Goal: Task Accomplishment & Management: Complete application form

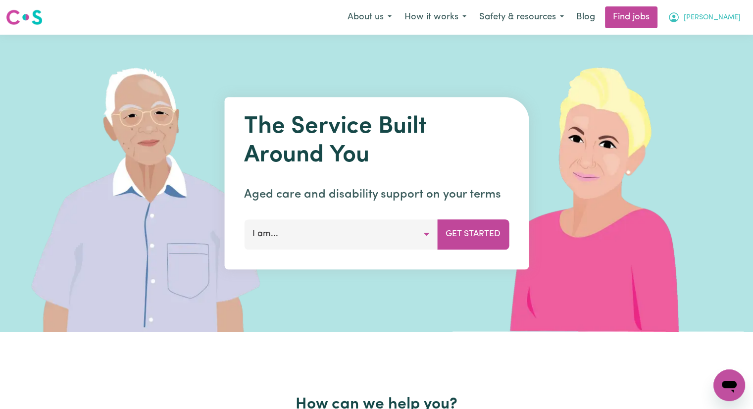
click at [727, 16] on span "[PERSON_NAME]" at bounding box center [711, 17] width 57 height 11
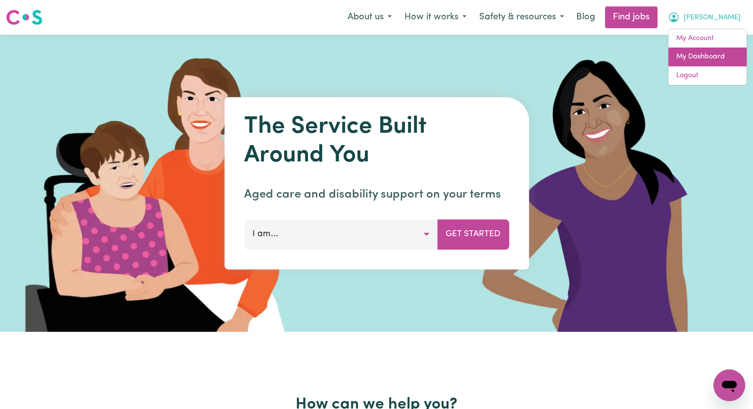
click at [711, 59] on link "My Dashboard" at bounding box center [707, 57] width 78 height 19
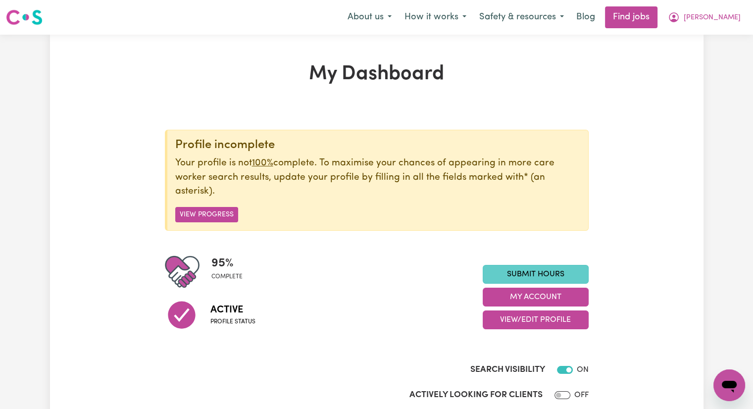
click at [540, 275] on link "Submit Hours" at bounding box center [535, 274] width 106 height 19
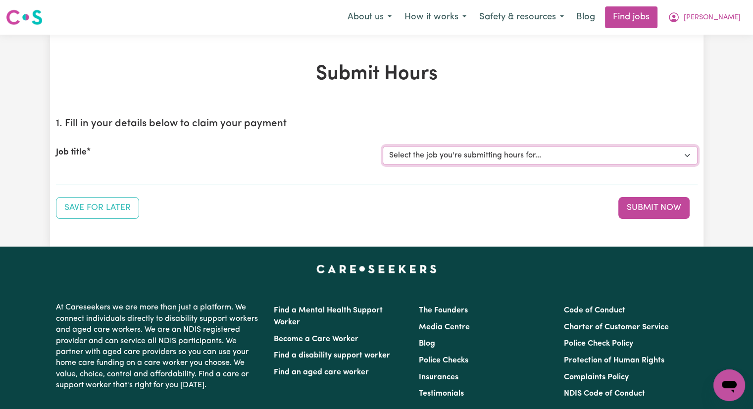
click at [569, 155] on select "Select the job you're submitting hours for... [[PERSON_NAME]] Care worker [GEOG…" at bounding box center [540, 155] width 315 height 19
select select "2766"
click at [383, 146] on select "Select the job you're submitting hours for... [[PERSON_NAME]] Care worker [GEOG…" at bounding box center [540, 155] width 315 height 19
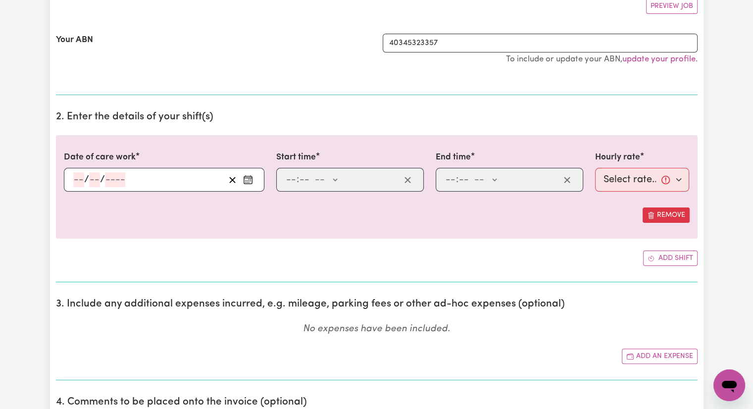
scroll to position [198, 0]
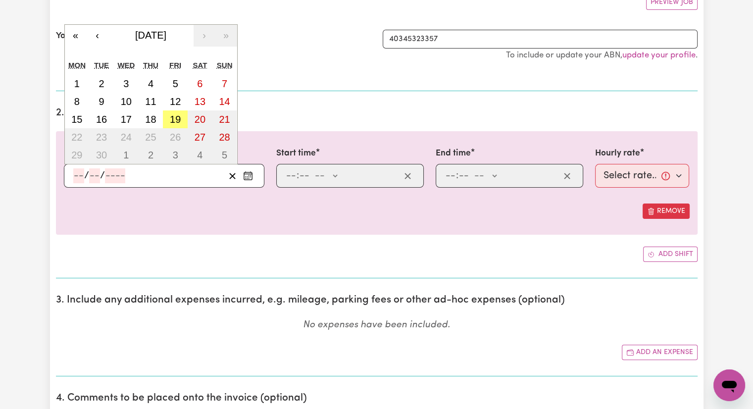
click at [76, 181] on input "number" at bounding box center [78, 175] width 11 height 15
click at [154, 118] on abbr "18" at bounding box center [150, 119] width 11 height 11
type input "[DATE]"
type input "18"
type input "9"
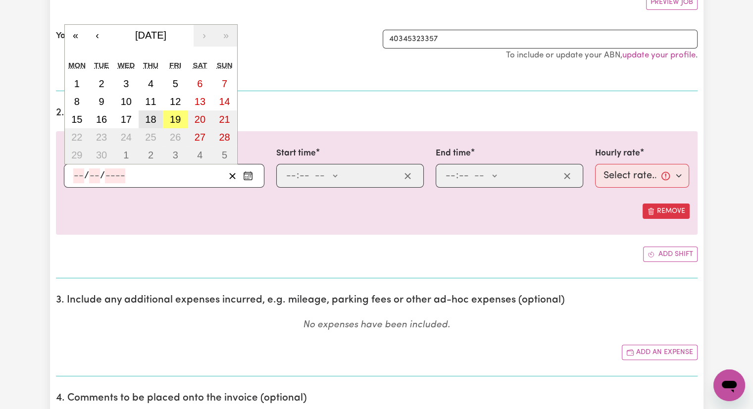
type input "2025"
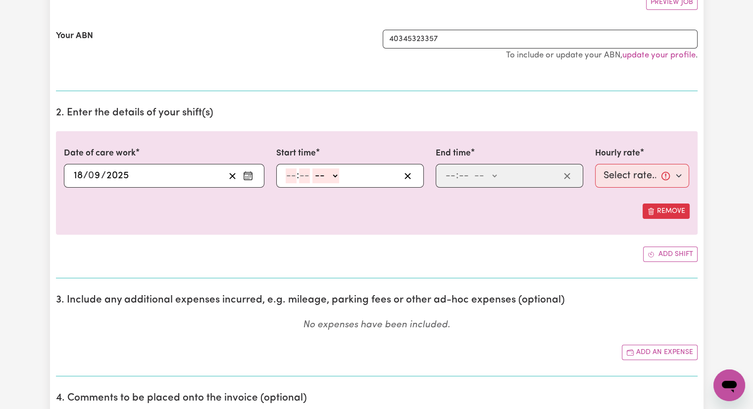
click at [290, 178] on input "number" at bounding box center [291, 175] width 11 height 15
type input "12"
type input "30"
click at [333, 176] on select "-- AM PM" at bounding box center [326, 175] width 27 height 15
select select "pm"
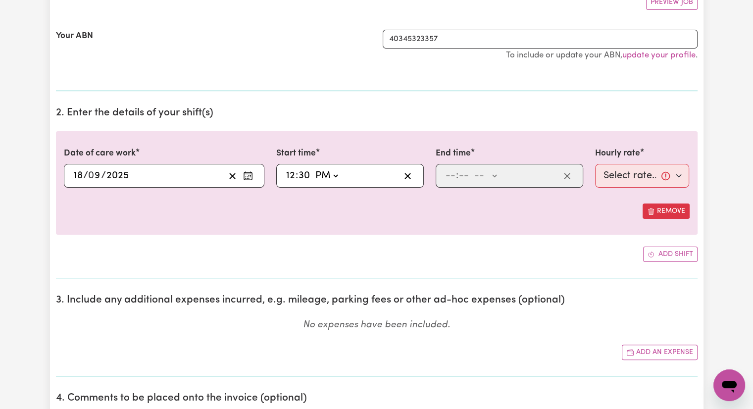
click at [313, 168] on select "-- AM PM" at bounding box center [326, 175] width 27 height 15
type input "12:30"
click at [451, 179] on input "number" at bounding box center [450, 175] width 11 height 15
type input "5"
type input "00"
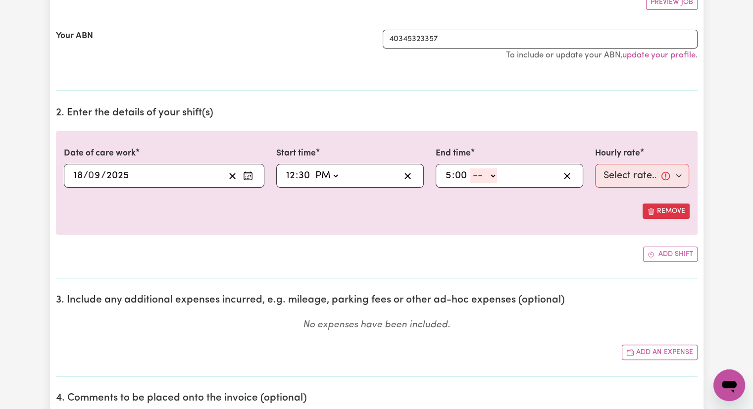
click at [492, 175] on select "-- AM PM" at bounding box center [483, 175] width 27 height 15
select select "pm"
click at [470, 168] on select "-- AM PM" at bounding box center [483, 175] width 27 height 15
type input "17:00"
type input "0"
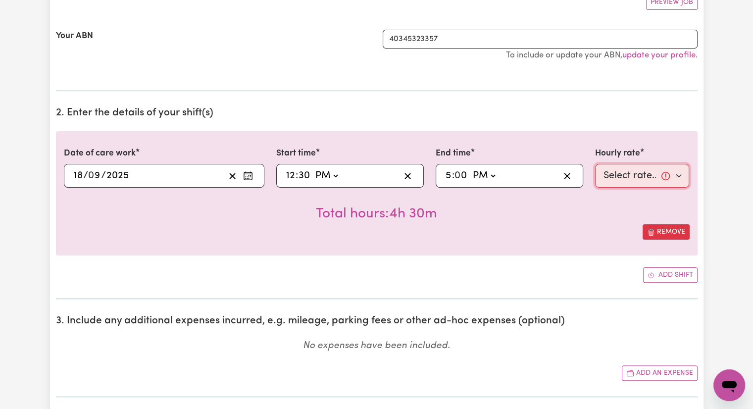
click at [660, 171] on select "Select rate... $40.00 (Weekday)" at bounding box center [642, 176] width 95 height 24
select select "40-Weekday"
click at [595, 164] on select "Select rate... $40.00 (Weekday)" at bounding box center [642, 176] width 95 height 24
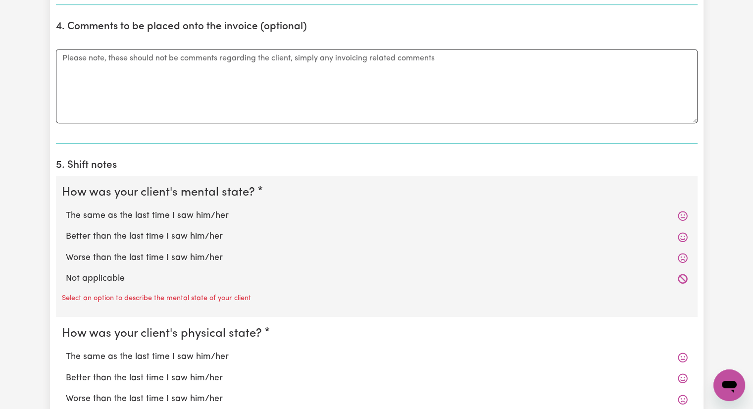
scroll to position [594, 0]
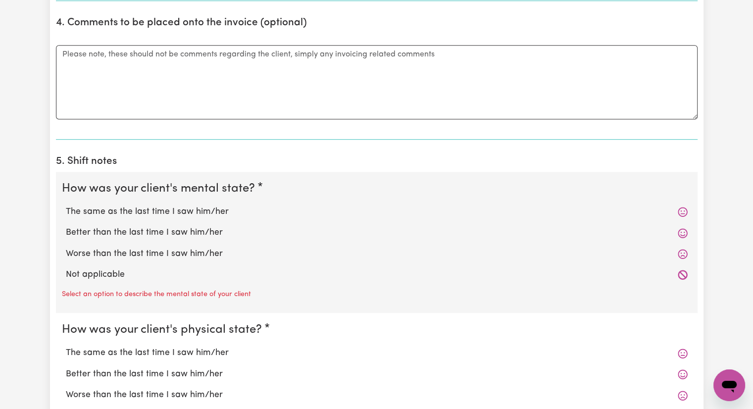
click at [180, 211] on label "The same as the last time I saw him/her" at bounding box center [377, 211] width 622 height 13
click at [66, 205] on input "The same as the last time I saw him/her" at bounding box center [65, 205] width 0 height 0
radio input "true"
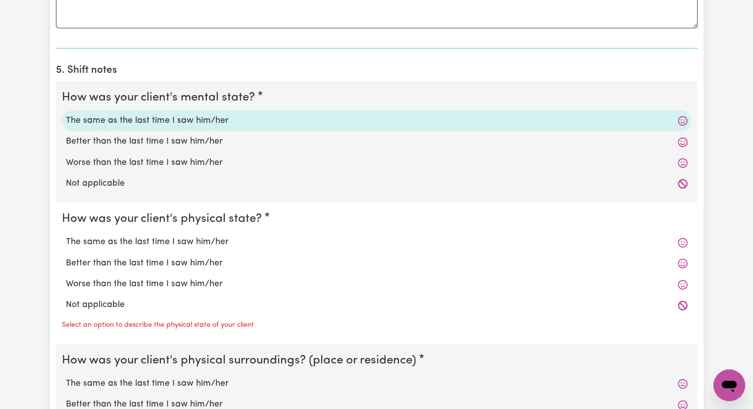
scroll to position [693, 0]
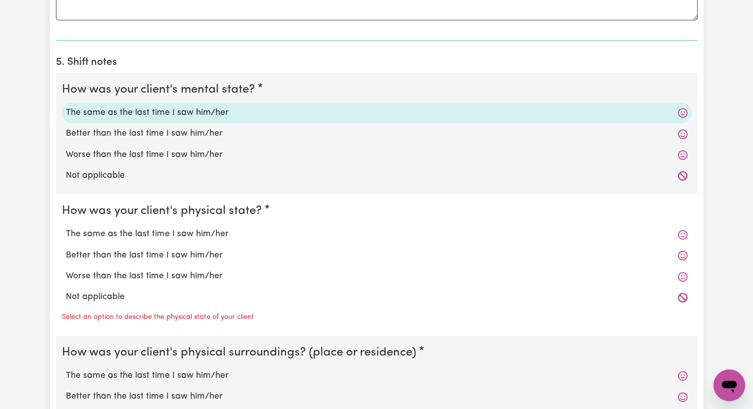
click at [200, 234] on label "The same as the last time I saw him/her" at bounding box center [377, 234] width 622 height 13
click at [66, 228] on input "The same as the last time I saw him/her" at bounding box center [65, 227] width 0 height 0
radio input "true"
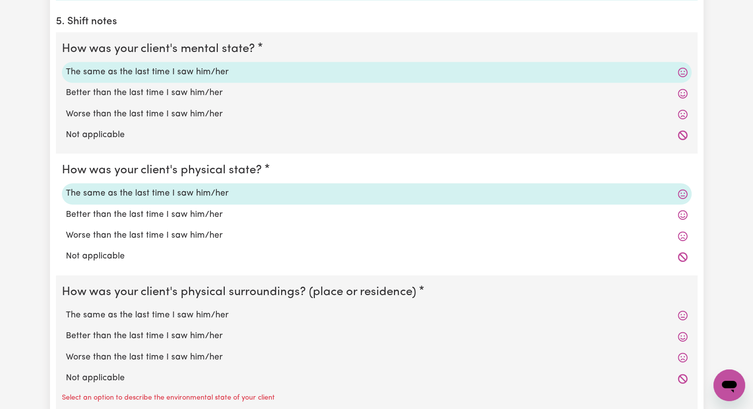
scroll to position [792, 0]
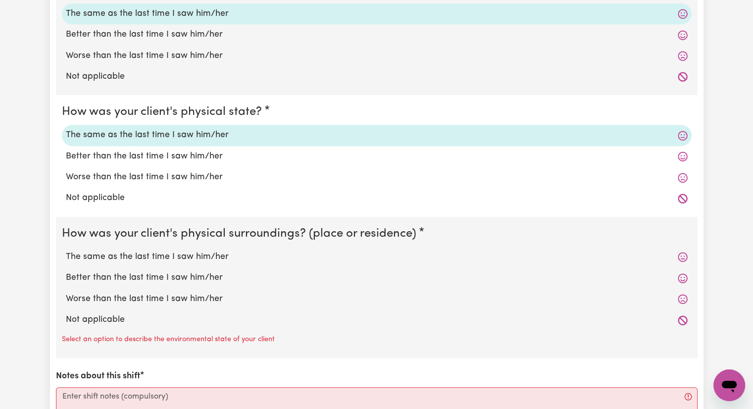
click at [205, 258] on label "The same as the last time I saw him/her" at bounding box center [377, 256] width 622 height 13
click at [66, 250] on input "The same as the last time I saw him/her" at bounding box center [65, 250] width 0 height 0
radio input "true"
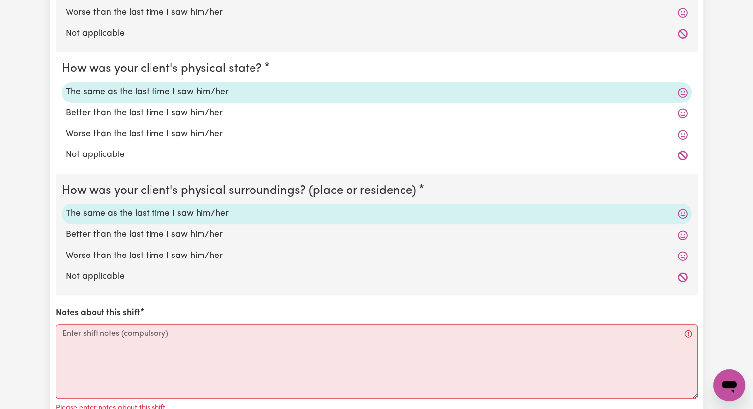
scroll to position [940, 0]
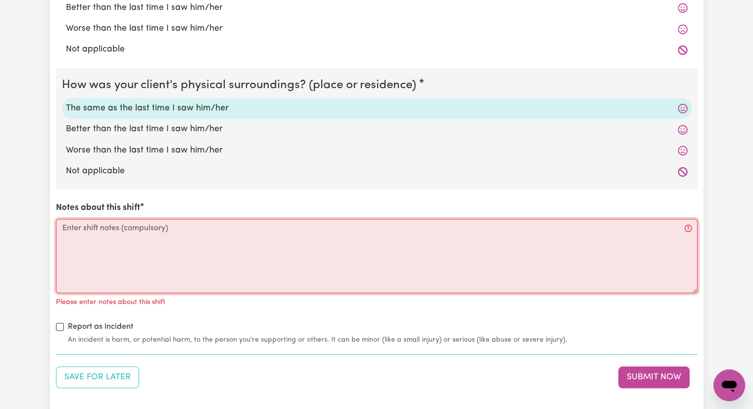
click at [169, 230] on textarea "Notes about this shift" at bounding box center [376, 256] width 641 height 74
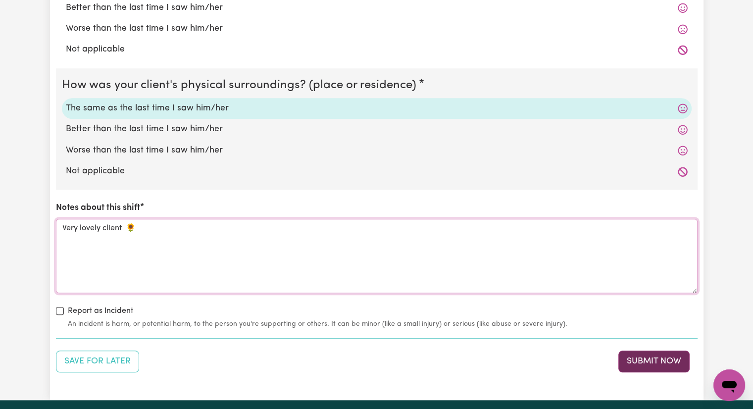
type textarea "Very lovely client 🌻"
click at [653, 357] on button "Submit Now" at bounding box center [653, 361] width 71 height 22
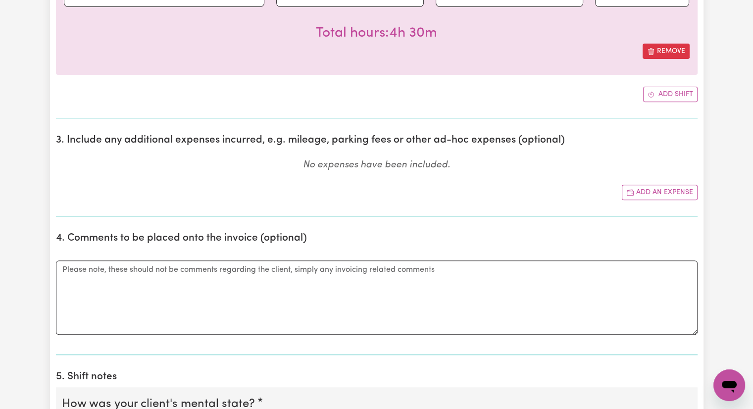
scroll to position [247, 0]
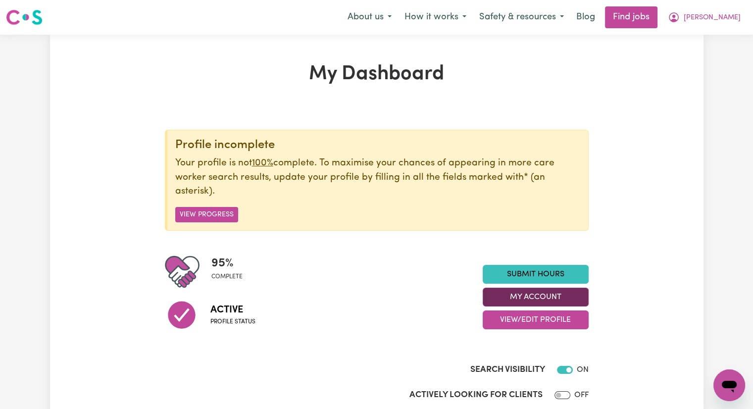
click at [527, 298] on button "My Account" at bounding box center [535, 296] width 106 height 19
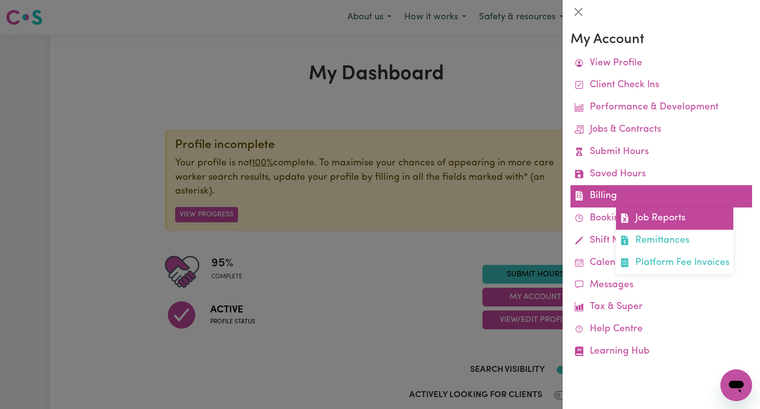
click at [672, 216] on link "Job Reports" at bounding box center [674, 218] width 117 height 22
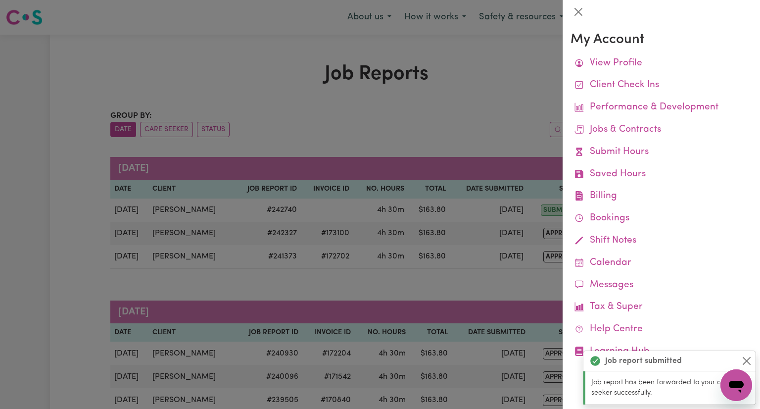
click at [270, 138] on div at bounding box center [380, 204] width 760 height 409
